Goal: Task Accomplishment & Management: Use online tool/utility

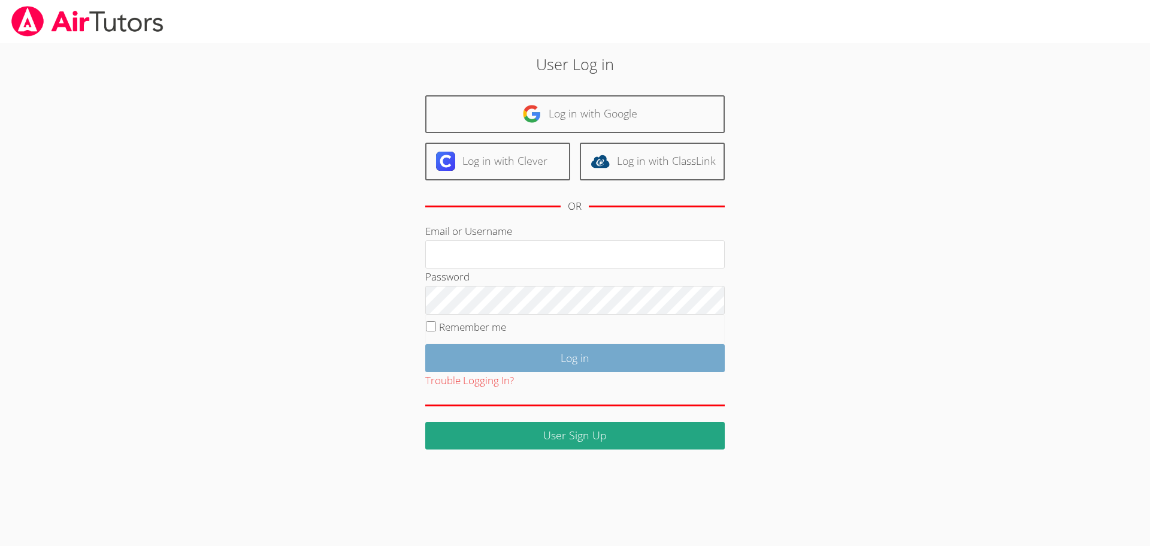
type input "[EMAIL_ADDRESS][DOMAIN_NAME]"
click at [576, 361] on input "Log in" at bounding box center [575, 358] width 300 height 28
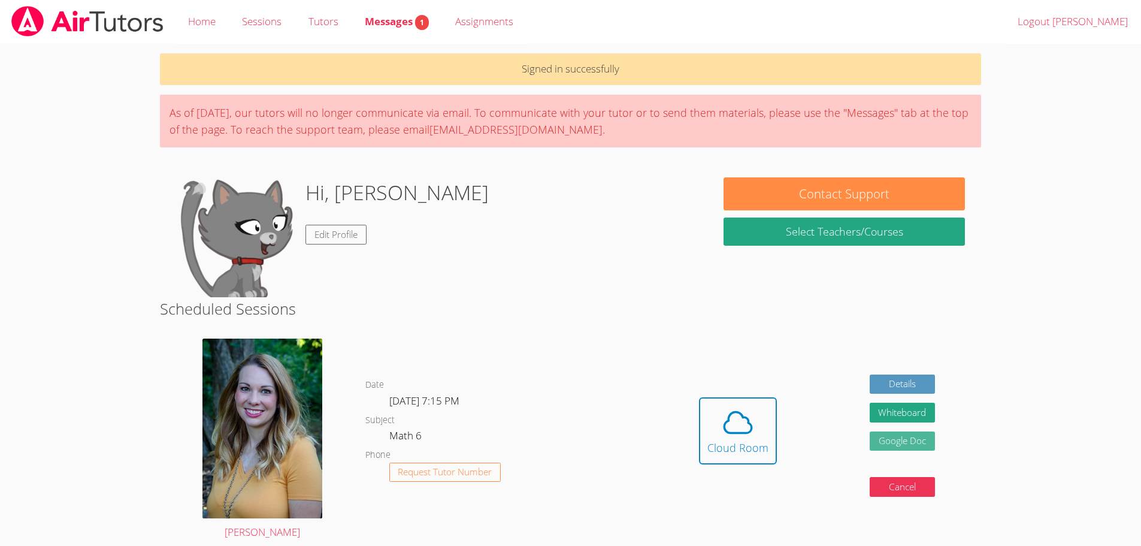
click at [881, 446] on link "Google Doc" at bounding box center [903, 441] width 66 height 20
click at [738, 430] on icon at bounding box center [738, 423] width 34 height 34
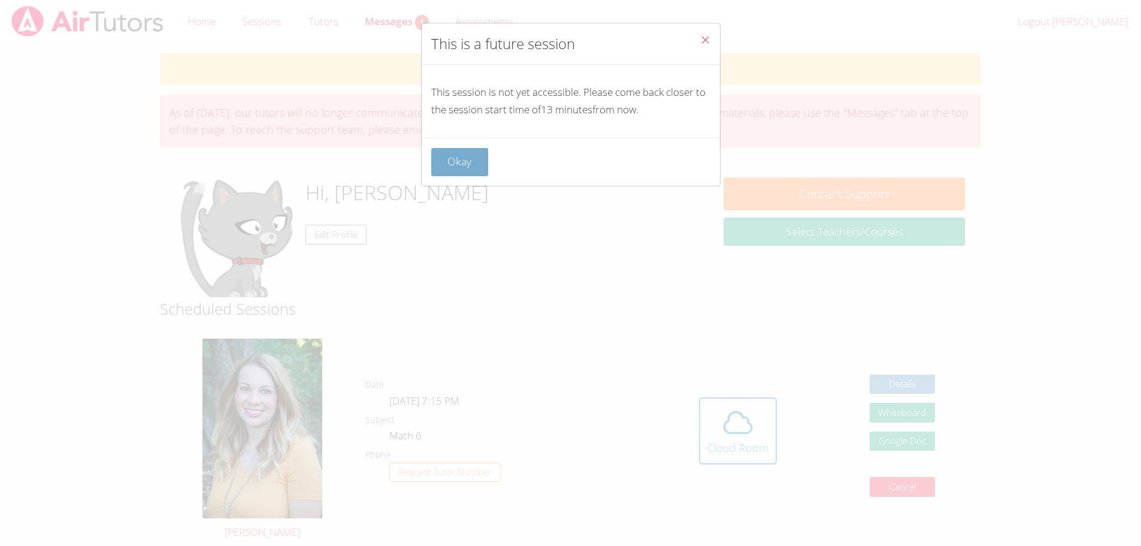
click at [476, 161] on button "Okay" at bounding box center [460, 162] width 58 height 28
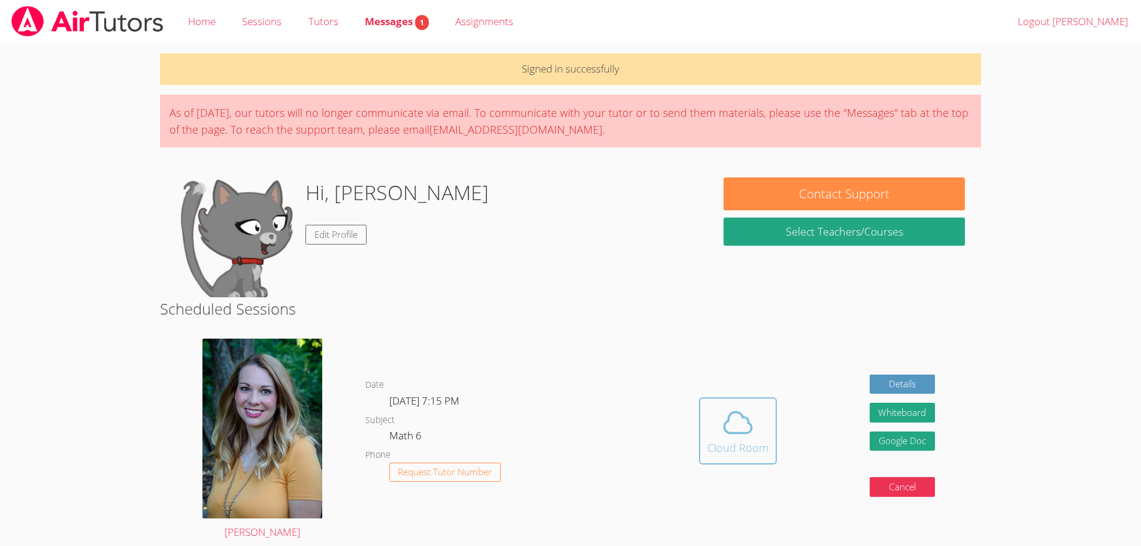
click at [734, 427] on icon at bounding box center [738, 423] width 34 height 34
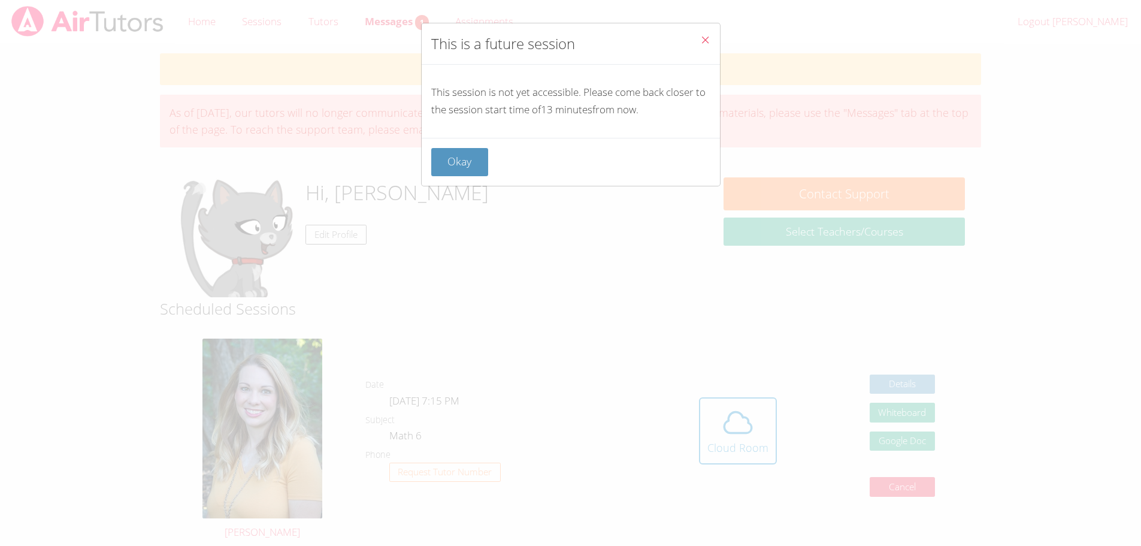
click at [733, 425] on div "This is a future session This session is not yet accessible. Please come back c…" at bounding box center [570, 273] width 1141 height 546
click at [484, 156] on button "Okay" at bounding box center [460, 162] width 58 height 28
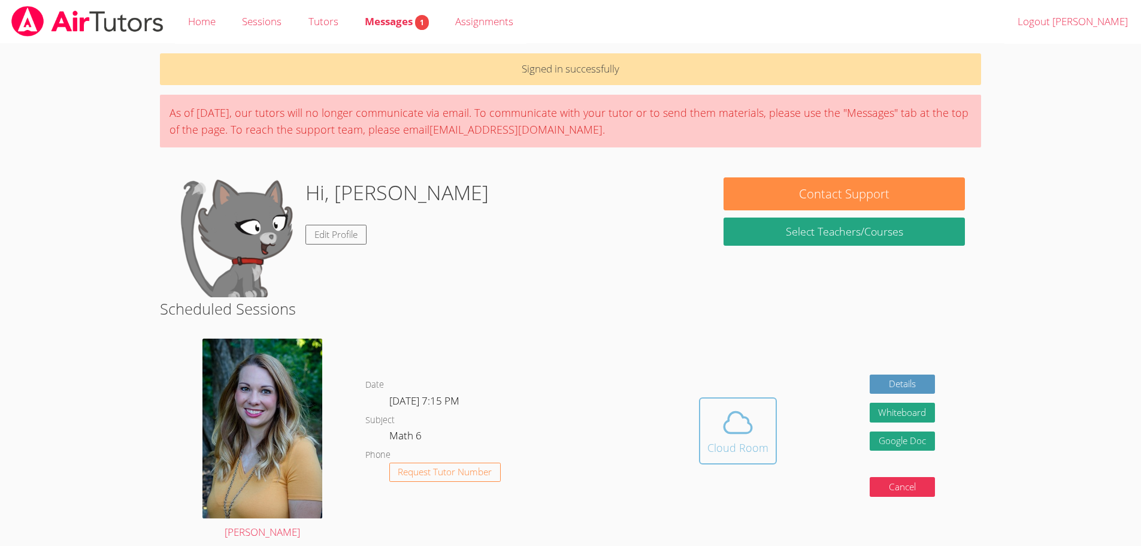
drag, startPoint x: 740, startPoint y: 422, endPoint x: 748, endPoint y: 442, distance: 22.0
click at [748, 442] on button "Cloud Room" at bounding box center [738, 430] width 78 height 67
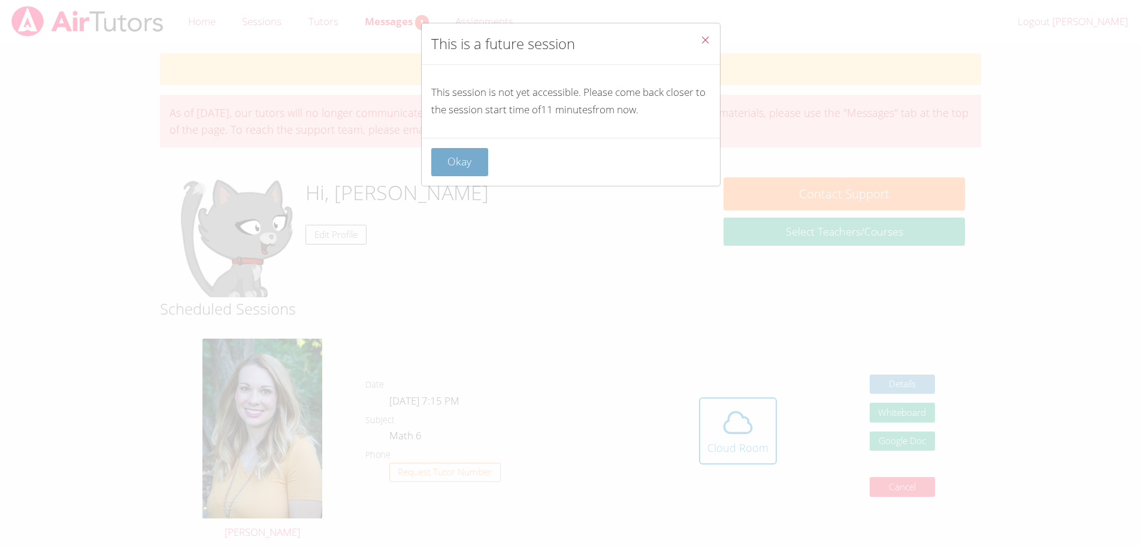
click at [470, 172] on button "Okay" at bounding box center [460, 162] width 58 height 28
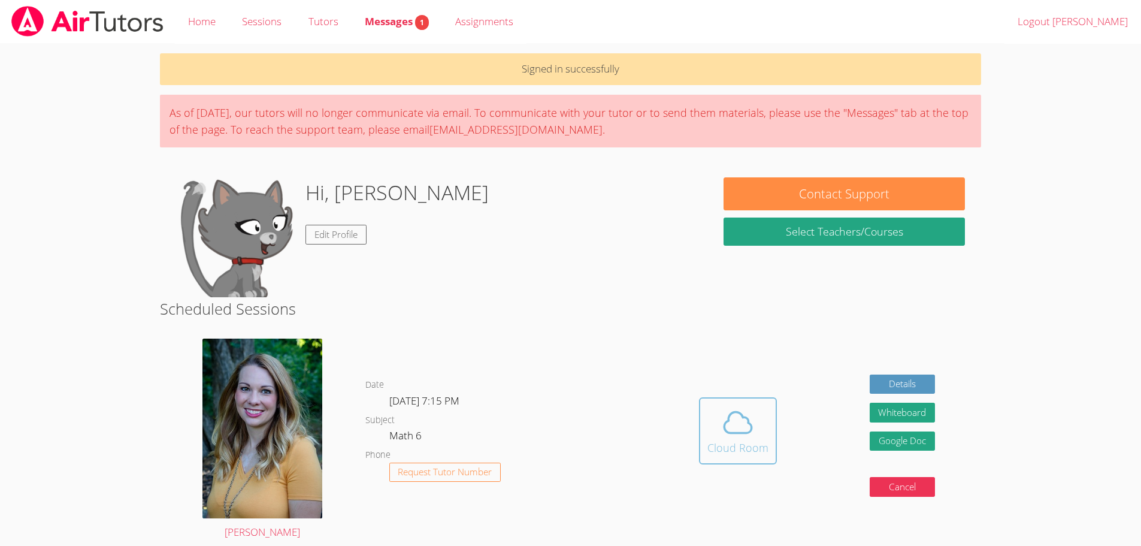
click at [702, 425] on button "Cloud Room" at bounding box center [738, 430] width 78 height 67
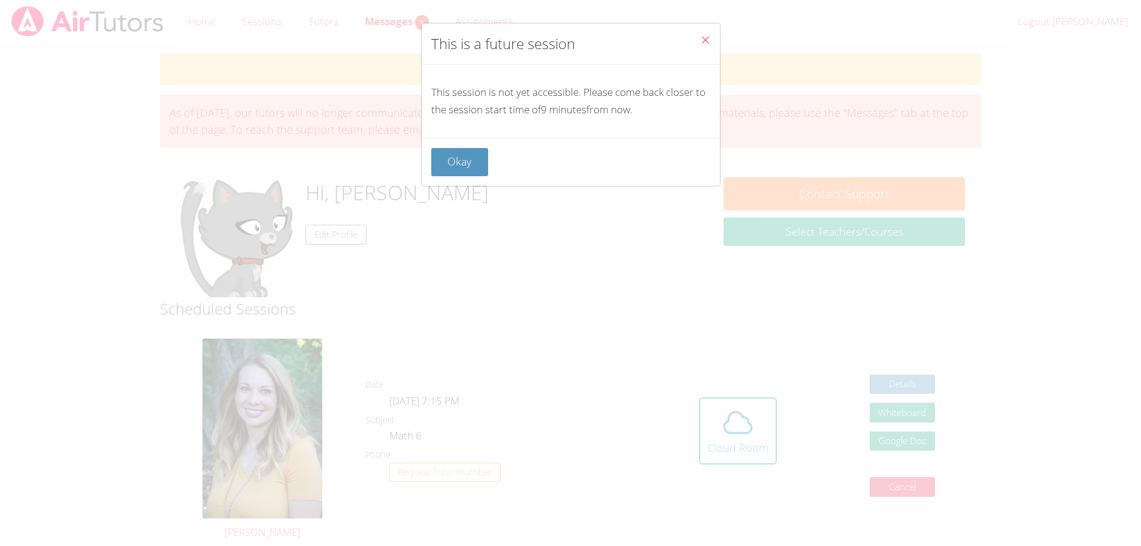
click at [700, 46] on span "Close" at bounding box center [705, 41] width 10 height 14
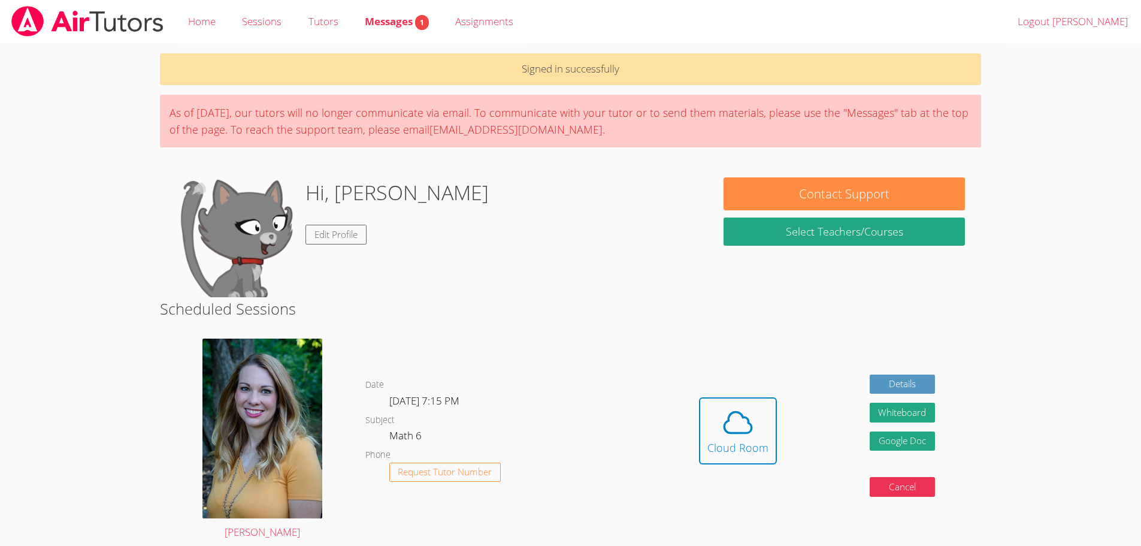
drag, startPoint x: 565, startPoint y: 158, endPoint x: 562, endPoint y: 170, distance: 12.9
click at [710, 440] on div "Cloud Room" at bounding box center [737, 447] width 61 height 17
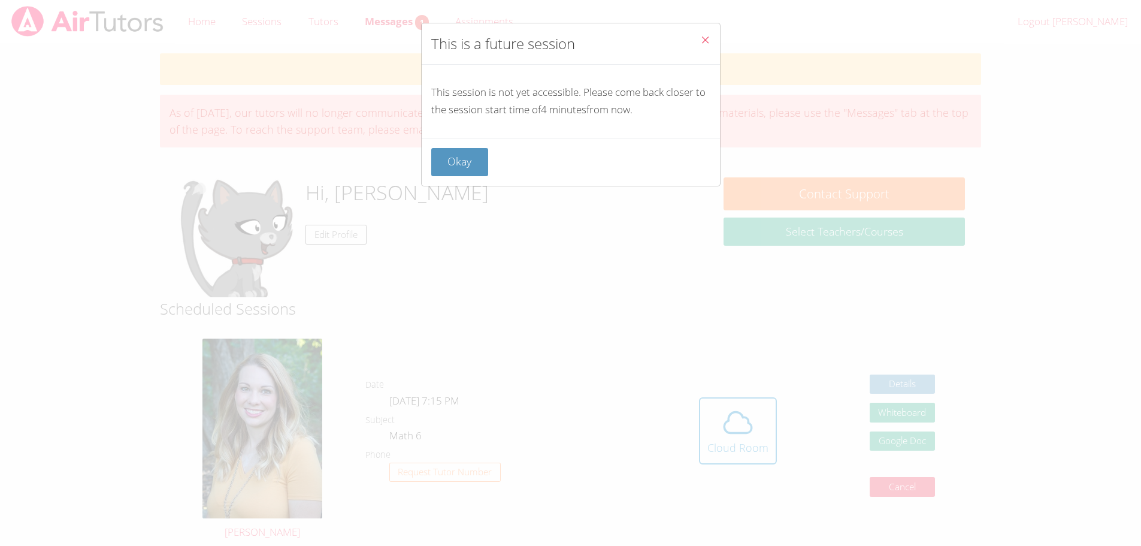
click at [700, 40] on icon "Close" at bounding box center [705, 40] width 10 height 10
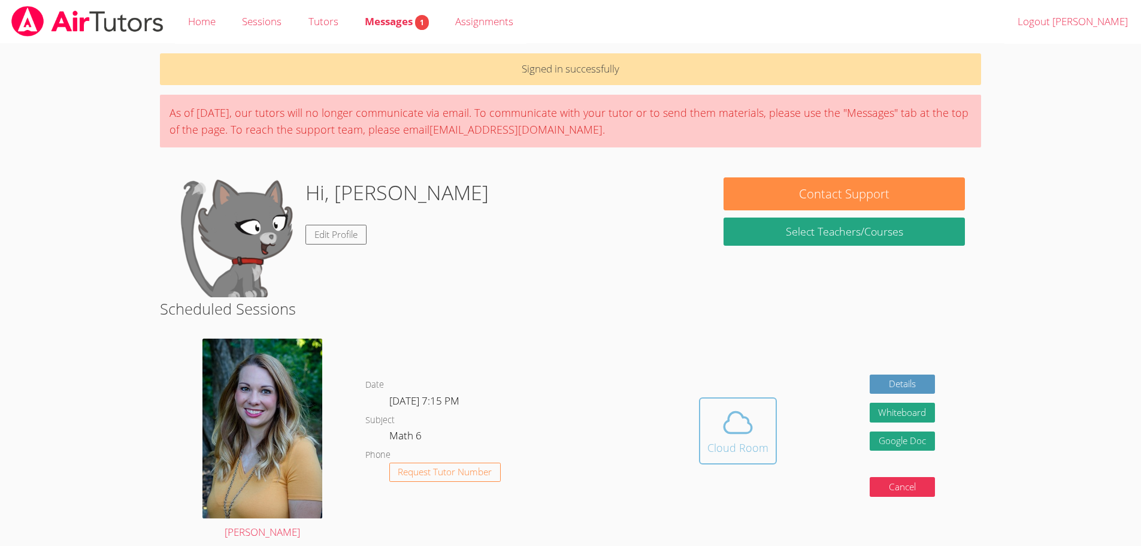
click at [707, 433] on button "Cloud Room" at bounding box center [738, 430] width 78 height 67
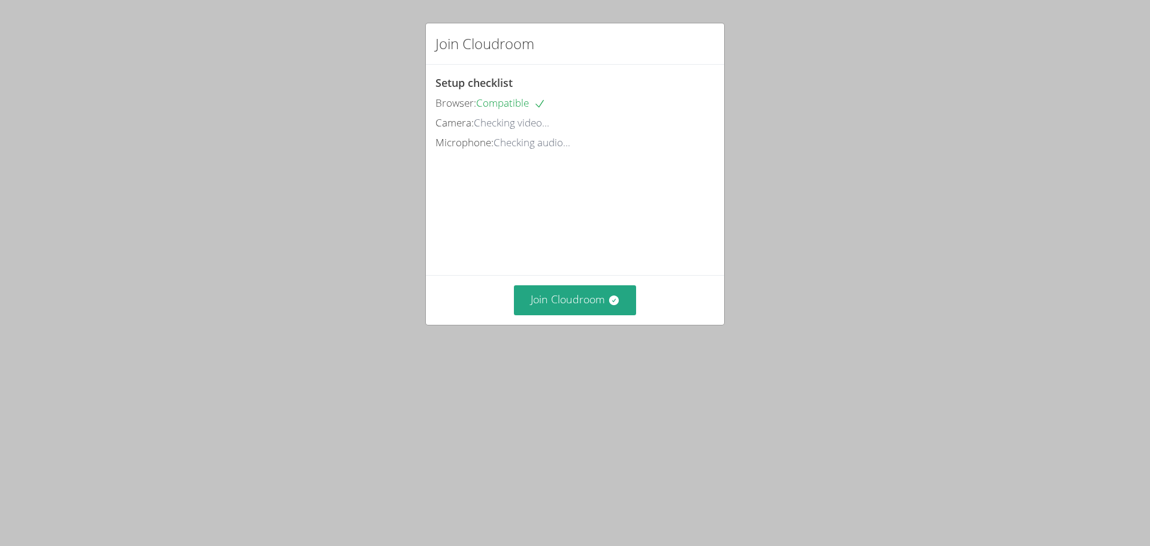
click at [587, 275] on div "Setup checklist Browser: Compatible Camera: Checking video... Microphone: Check…" at bounding box center [575, 170] width 298 height 210
click at [562, 324] on div "Join Cloudroom" at bounding box center [575, 299] width 298 height 49
click at [566, 324] on div "Join Cloudroom" at bounding box center [575, 299] width 298 height 49
click at [562, 314] on button "Join Cloudroom" at bounding box center [575, 299] width 123 height 29
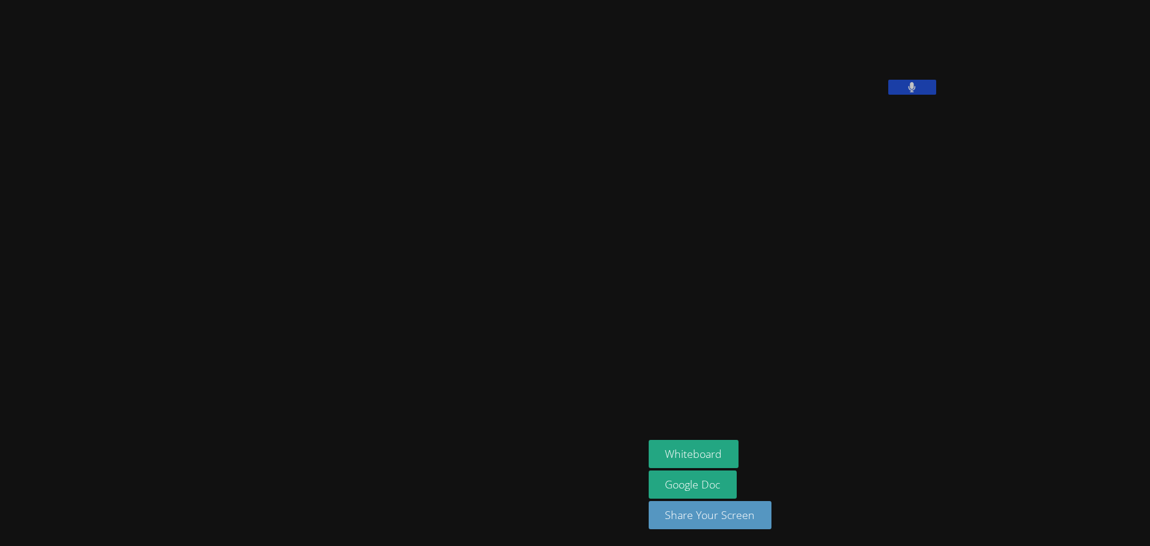
drag, startPoint x: 71, startPoint y: 383, endPoint x: 18, endPoint y: 573, distance: 197.1
drag, startPoint x: 18, startPoint y: 573, endPoint x: 319, endPoint y: 316, distance: 395.6
click at [319, 316] on div at bounding box center [322, 273] width 634 height 536
click at [888, 95] on button at bounding box center [912, 87] width 48 height 15
click at [857, 100] on div "[PERSON_NAME]" at bounding box center [794, 52] width 290 height 95
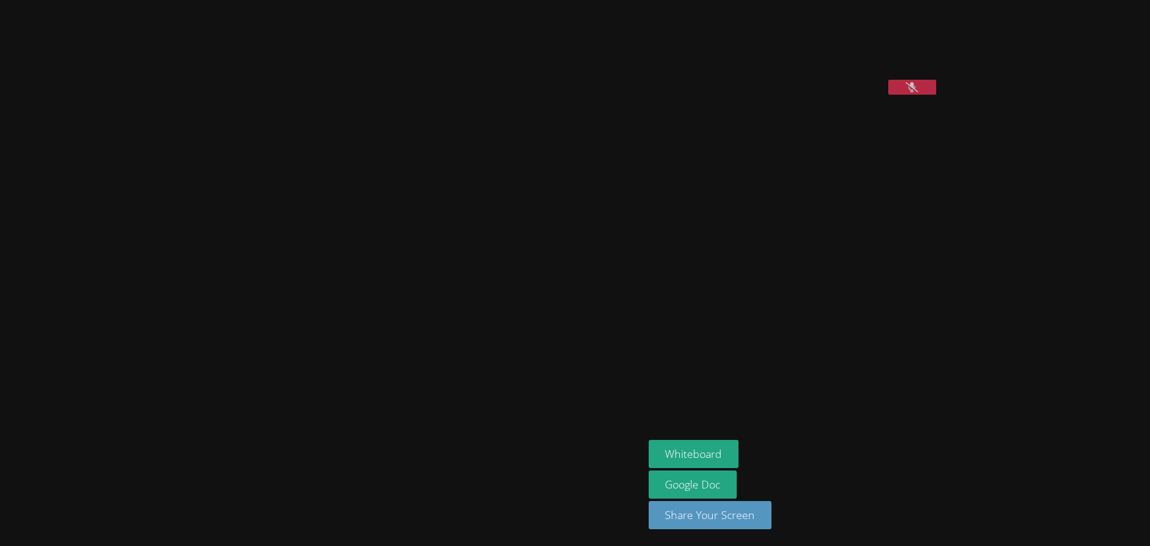
click at [888, 95] on button at bounding box center [912, 87] width 48 height 15
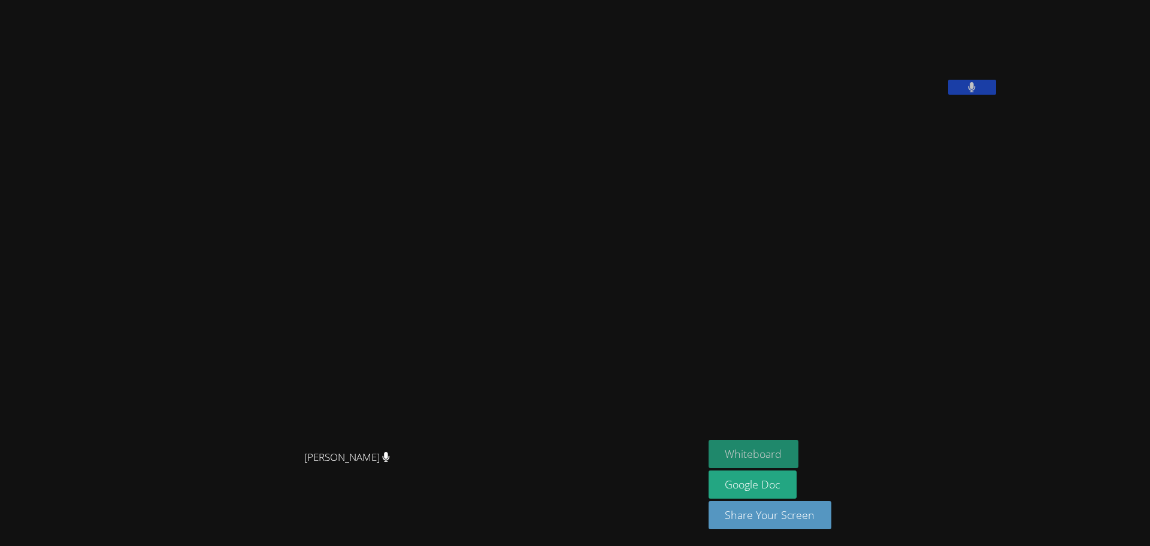
click at [799, 459] on button "Whiteboard" at bounding box center [754, 454] width 90 height 28
click at [799, 458] on button "Whiteboard" at bounding box center [754, 454] width 90 height 28
